Goal: Transaction & Acquisition: Purchase product/service

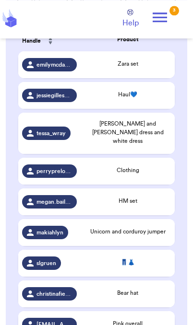
scroll to position [225, 0]
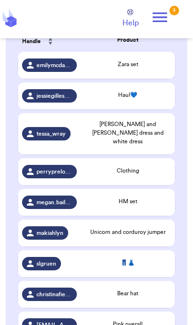
click at [117, 296] on span "Bear hat" at bounding box center [127, 293] width 21 height 6
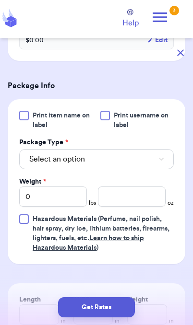
scroll to position [355, 0]
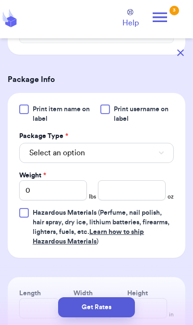
click at [150, 163] on button "Select an option" at bounding box center [96, 153] width 154 height 20
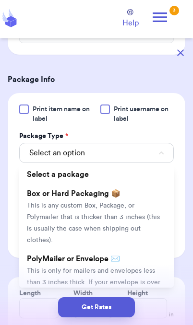
click at [147, 275] on li "PolyMailer or Envelope ✉️ This is only for mailers and envelopes less than 3 in…" at bounding box center [96, 281] width 154 height 65
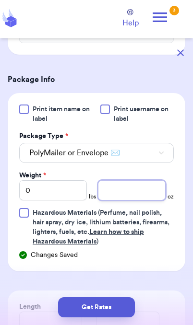
click at [137, 200] on input "number" at bounding box center [132, 190] width 68 height 20
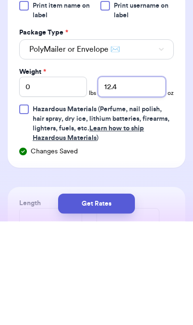
type input "12.4"
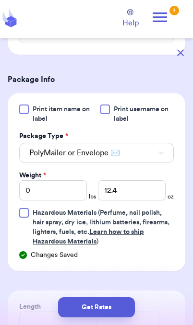
click at [120, 313] on button "Get Rates" at bounding box center [96, 307] width 77 height 20
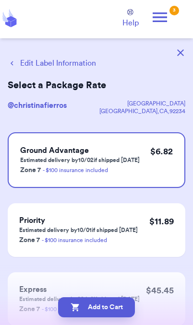
scroll to position [0, 0]
click at [46, 68] on button "Edit Label Information" at bounding box center [52, 64] width 88 height 12
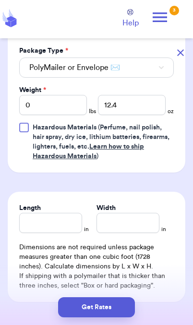
scroll to position [439, 0]
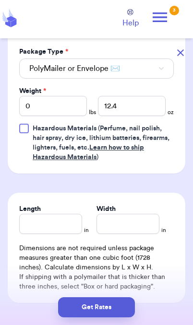
click at [111, 315] on button "Get Rates" at bounding box center [96, 307] width 77 height 20
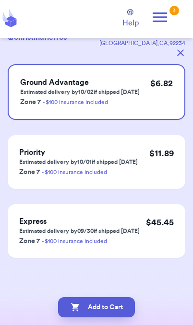
click at [113, 314] on button "Add to Cart" at bounding box center [96, 307] width 77 height 20
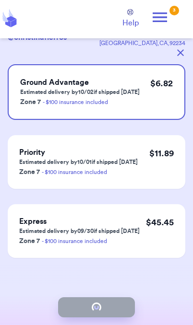
checkbox input "true"
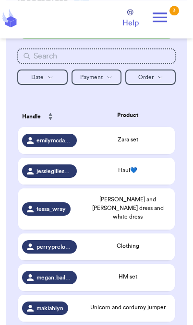
scroll to position [150, 0]
click at [65, 175] on span "jessiegillespie.oh" at bounding box center [53, 171] width 35 height 8
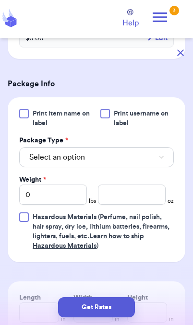
scroll to position [361, 0]
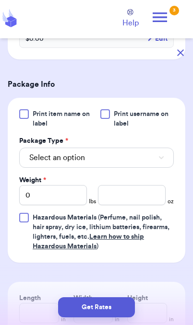
click at [151, 167] on button "Select an option" at bounding box center [96, 158] width 154 height 20
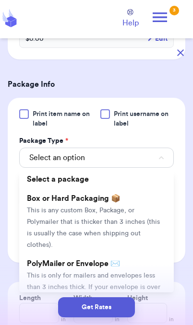
click at [129, 273] on span "This is only for mailers and envelopes less than 3 inches thick. If your envelo…" at bounding box center [93, 292] width 133 height 41
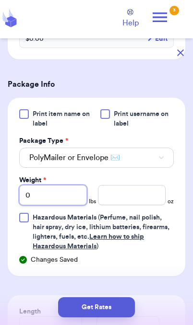
click at [63, 203] on input "0" at bounding box center [53, 195] width 68 height 20
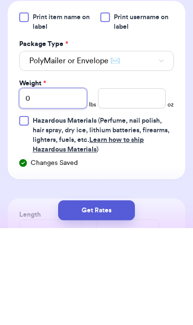
type input "01"
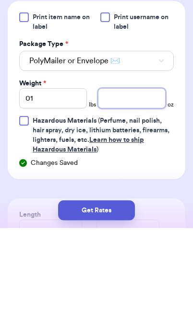
click at [141, 185] on input "number" at bounding box center [132, 195] width 68 height 20
type input "9.5"
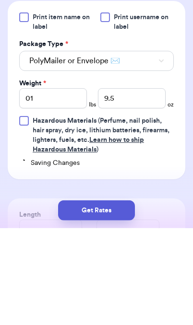
scroll to position [39, 0]
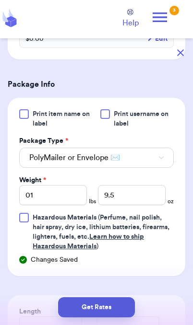
click at [115, 309] on button "Get Rates" at bounding box center [96, 307] width 77 height 20
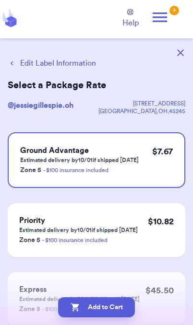
click at [119, 315] on button "Add to Cart" at bounding box center [96, 307] width 77 height 20
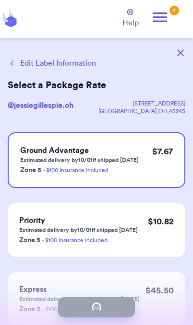
checkbox input "true"
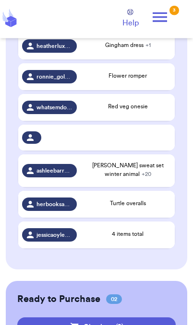
scroll to position [468, 0]
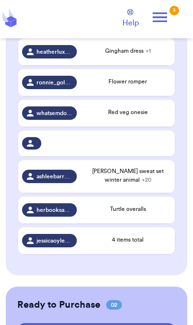
click at [142, 176] on div "[PERSON_NAME] sweat set winter animal + 20" at bounding box center [127, 175] width 86 height 17
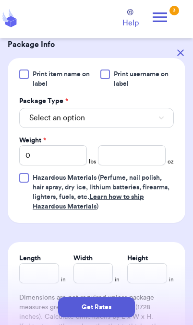
scroll to position [961, 0]
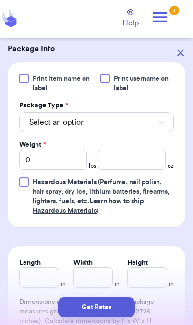
click at [149, 132] on button "Select an option" at bounding box center [96, 122] width 154 height 20
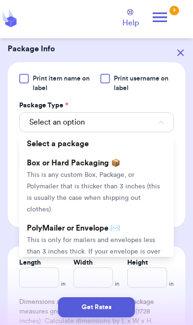
click at [132, 243] on span "This is only for mailers and envelopes less than 3 inches thick. If your envelo…" at bounding box center [93, 257] width 133 height 41
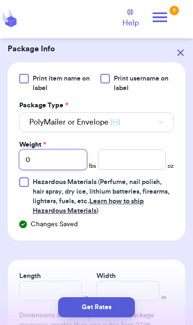
click at [61, 170] on input "0" at bounding box center [53, 160] width 68 height 20
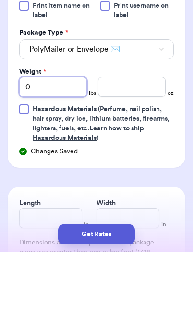
type input "05"
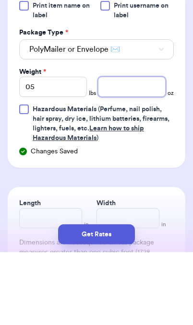
click at [139, 150] on input "number" at bounding box center [132, 160] width 68 height 20
type input "9"
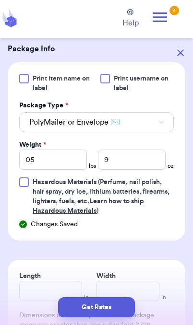
click at [124, 315] on button "Get Rates" at bounding box center [96, 307] width 77 height 20
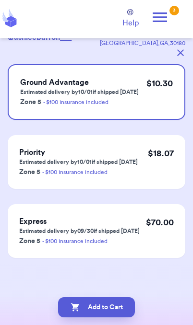
scroll to position [0, 0]
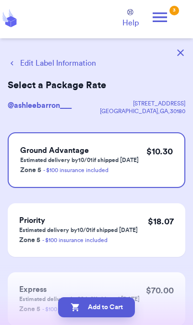
click at [118, 313] on button "Add to Cart" at bounding box center [96, 307] width 77 height 20
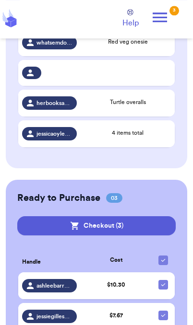
scroll to position [558, 0]
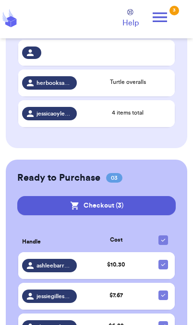
click at [69, 264] on span "ashleebarron___" at bounding box center [53, 266] width 35 height 8
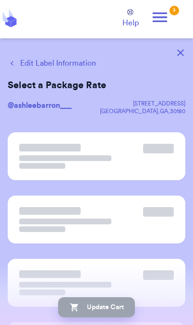
scroll to position [0, 0]
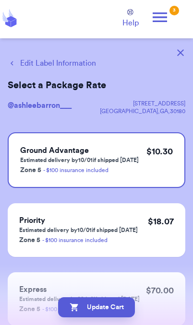
click at [72, 67] on button "Edit Label Information" at bounding box center [52, 64] width 88 height 12
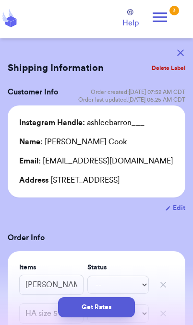
click at [118, 310] on button "Get Rates" at bounding box center [96, 307] width 77 height 20
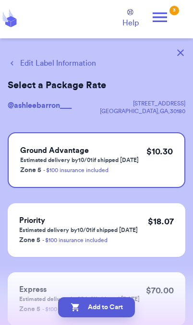
click at [86, 309] on button "Add to Cart" at bounding box center [96, 307] width 77 height 20
checkbox input "true"
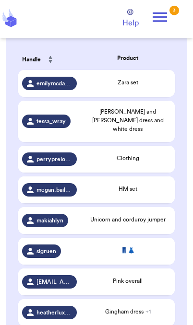
scroll to position [208, 0]
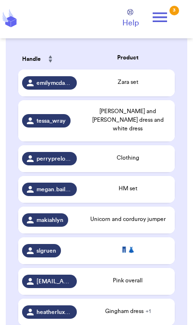
click at [115, 251] on div "👖👗" at bounding box center [127, 250] width 86 height 11
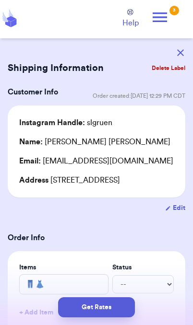
scroll to position [0, 0]
click at [186, 49] on button "button" at bounding box center [180, 52] width 21 height 21
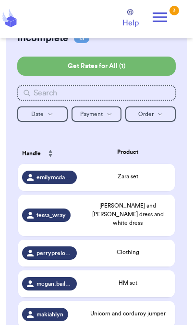
click at [150, 172] on div "Zara set" at bounding box center [127, 176] width 86 height 9
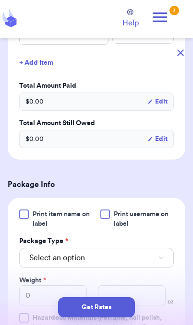
scroll to position [341, 0]
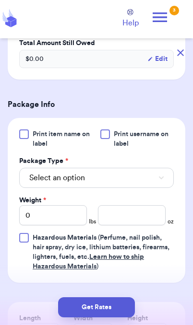
click at [147, 183] on button "Select an option" at bounding box center [96, 178] width 154 height 20
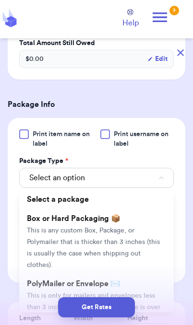
click at [127, 292] on span "This is only for mailers and envelopes less than 3 inches thick. If your envelo…" at bounding box center [93, 312] width 133 height 41
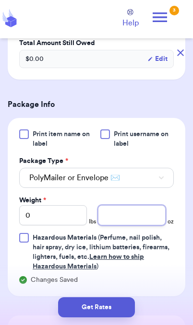
click at [133, 219] on input "number" at bounding box center [132, 215] width 68 height 20
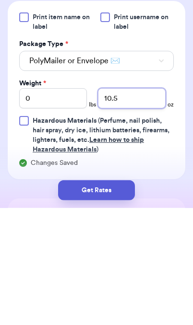
type input "10.5"
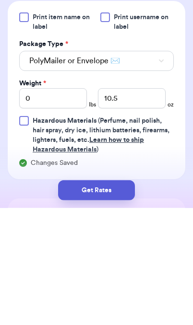
click at [116, 297] on button "Get Rates" at bounding box center [96, 307] width 77 height 20
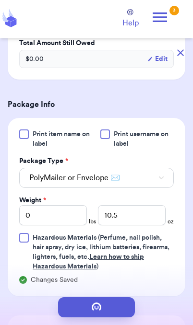
scroll to position [0, 0]
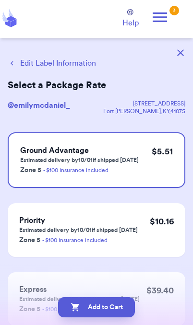
click at [68, 66] on button "Edit Label Information" at bounding box center [52, 64] width 88 height 12
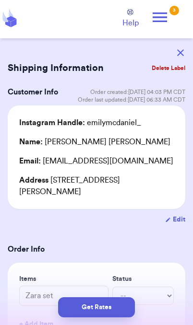
click at [113, 309] on button "Get Rates" at bounding box center [96, 307] width 77 height 20
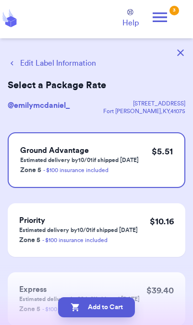
click at [126, 310] on button "Add to Cart" at bounding box center [96, 307] width 77 height 20
checkbox input "true"
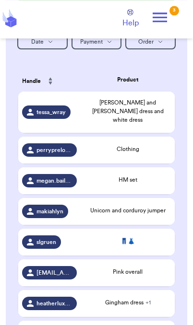
scroll to position [193, 0]
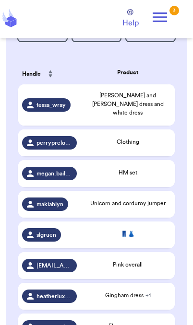
click at [138, 203] on span "Unicorn and corduroy jumper" at bounding box center [127, 203] width 75 height 6
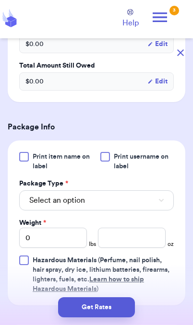
scroll to position [367, 0]
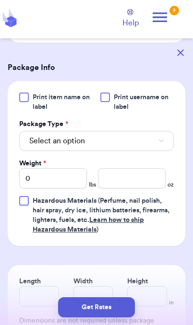
click at [122, 151] on button "Select an option" at bounding box center [96, 141] width 154 height 20
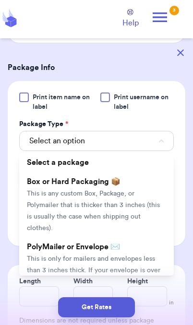
click at [108, 259] on span "This is only for mailers and envelopes less than 3 inches thick. If your envelo…" at bounding box center [93, 275] width 133 height 41
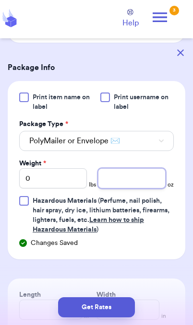
click at [130, 188] on input "number" at bounding box center [132, 178] width 68 height 20
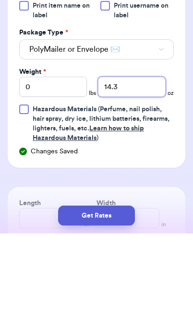
type input "14.3"
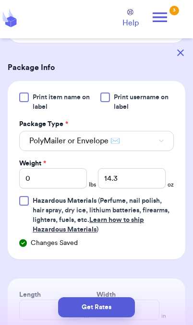
click at [80, 309] on button "Get Rates" at bounding box center [96, 307] width 77 height 20
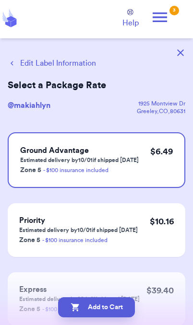
click at [116, 309] on button "Add to Cart" at bounding box center [96, 307] width 77 height 20
checkbox input "true"
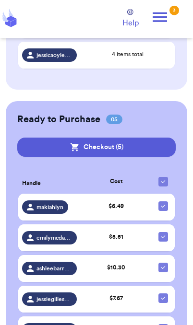
scroll to position [558, 0]
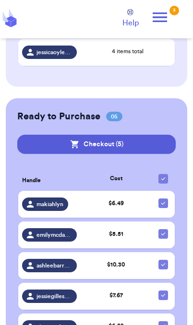
click at [62, 296] on span "jessiegillespie.oh" at bounding box center [53, 296] width 35 height 8
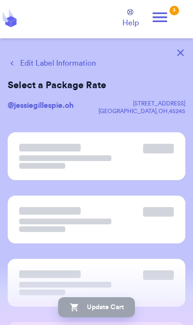
scroll to position [0, 0]
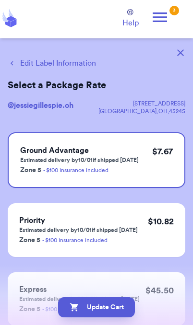
click at [73, 65] on button "Edit Label Information" at bounding box center [52, 64] width 88 height 12
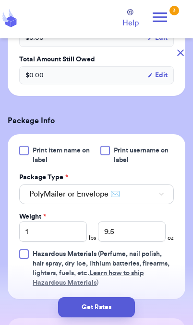
scroll to position [331, 0]
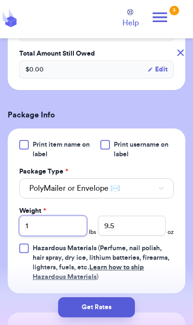
click at [69, 229] on input "1" at bounding box center [53, 226] width 68 height 20
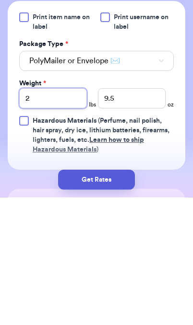
type input "2"
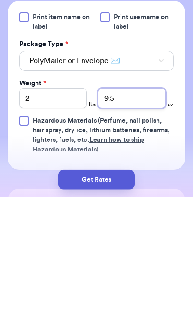
click at [137, 216] on input "9.5" at bounding box center [132, 226] width 68 height 20
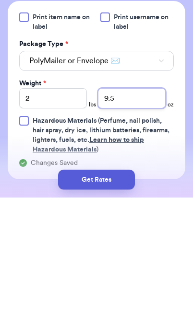
type input "9"
type input "12.4"
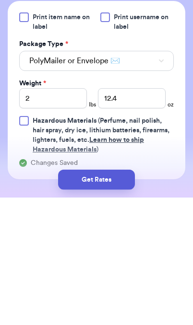
scroll to position [39, 0]
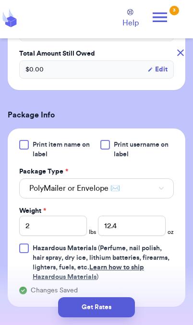
click at [116, 310] on button "Get Rates" at bounding box center [96, 307] width 77 height 20
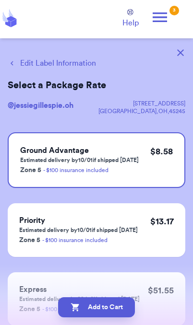
click at [123, 315] on button "Add to Cart" at bounding box center [96, 307] width 77 height 20
checkbox input "true"
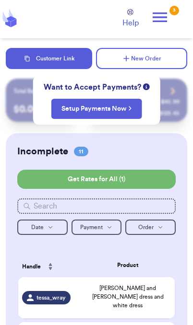
click at [162, 62] on button "New Order" at bounding box center [141, 58] width 91 height 21
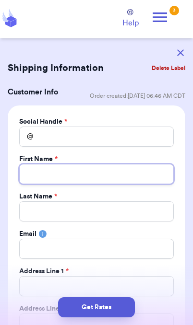
click at [109, 177] on input "Total Amount Paid" at bounding box center [96, 174] width 154 height 20
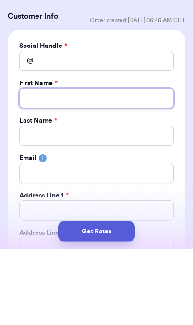
type input "S"
type input "St"
type input "Ste"
type input "Step"
type input "Steph"
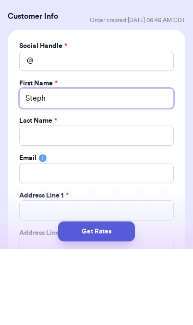
type input "Stepha"
type input "[PERSON_NAME]"
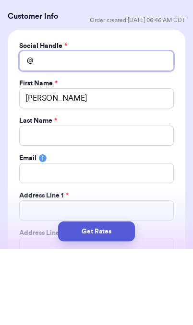
click at [116, 127] on input "Total Amount Paid" at bounding box center [96, 137] width 154 height 20
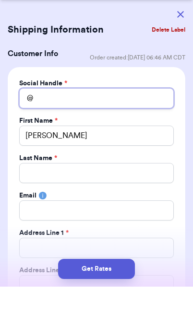
type input "S"
type input "St"
type input "Ste"
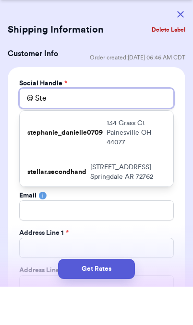
type input "Step"
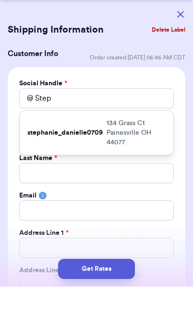
click at [151, 157] on p "[STREET_ADDRESS]" at bounding box center [135, 171] width 59 height 29
type input "stephanie_danielle0709"
type input "[PERSON_NAME]"
type input "[EMAIL_ADDRESS][DOMAIN_NAME]"
type input "134 Grass Ct"
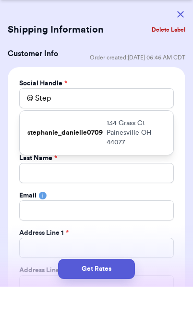
type input "Painesville"
select select "OH"
type input "44077"
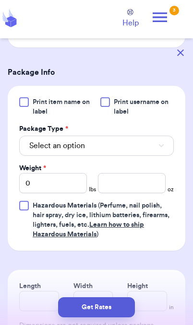
scroll to position [671, 0]
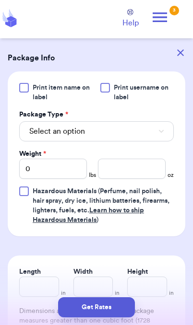
click at [141, 122] on button "Select an option" at bounding box center [96, 131] width 154 height 20
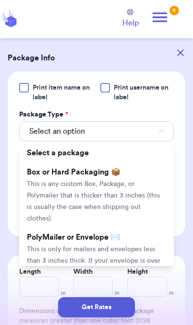
click at [123, 233] on li "PolyMailer or Envelope ✉️ This is only for mailers and envelopes less than 3 in…" at bounding box center [96, 260] width 154 height 65
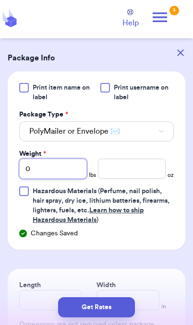
click at [70, 167] on input "0" at bounding box center [53, 169] width 68 height 20
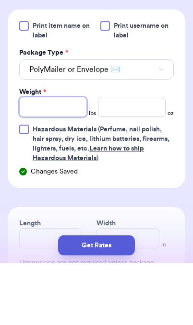
type input "2"
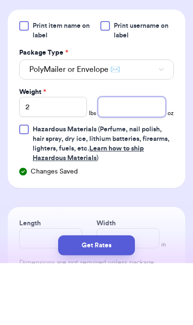
click at [136, 159] on input "number" at bounding box center [132, 169] width 68 height 20
type input "11.8"
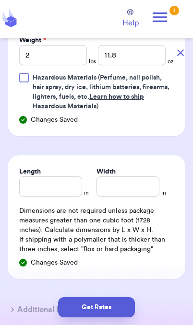
scroll to position [794, 0]
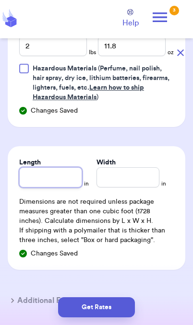
click at [61, 169] on input "Length" at bounding box center [50, 177] width 63 height 20
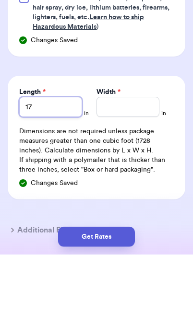
type input "17"
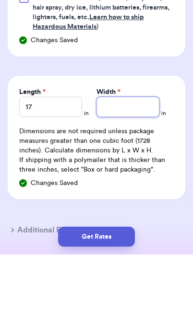
click at [138, 167] on input "Width *" at bounding box center [127, 177] width 63 height 20
type input "13"
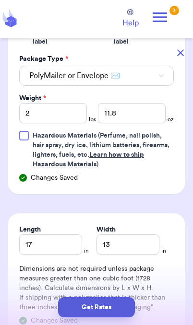
click at [115, 312] on button "Get Rates" at bounding box center [96, 307] width 77 height 20
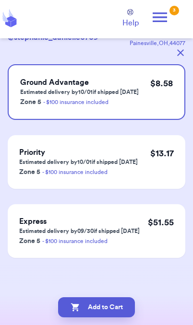
scroll to position [0, 0]
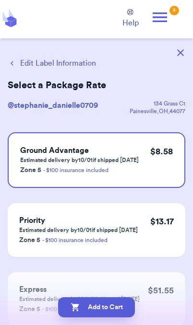
click at [120, 312] on button "Add to Cart" at bounding box center [96, 307] width 77 height 20
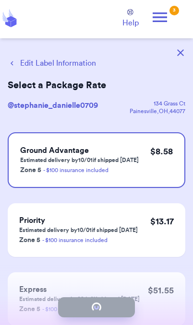
checkbox input "true"
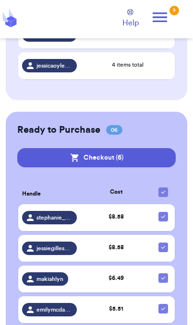
scroll to position [542, 0]
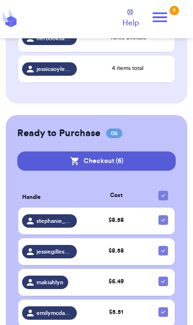
click at [146, 151] on button "Checkout ( 6 )" at bounding box center [96, 160] width 158 height 19
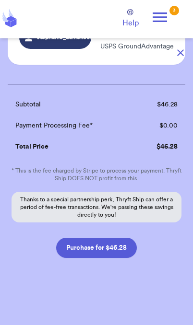
scroll to position [435, 0]
click at [124, 249] on button "Purchase for $46.28" at bounding box center [96, 248] width 81 height 20
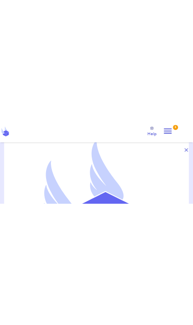
scroll to position [39, 0]
